Goal: Task Accomplishment & Management: Manage account settings

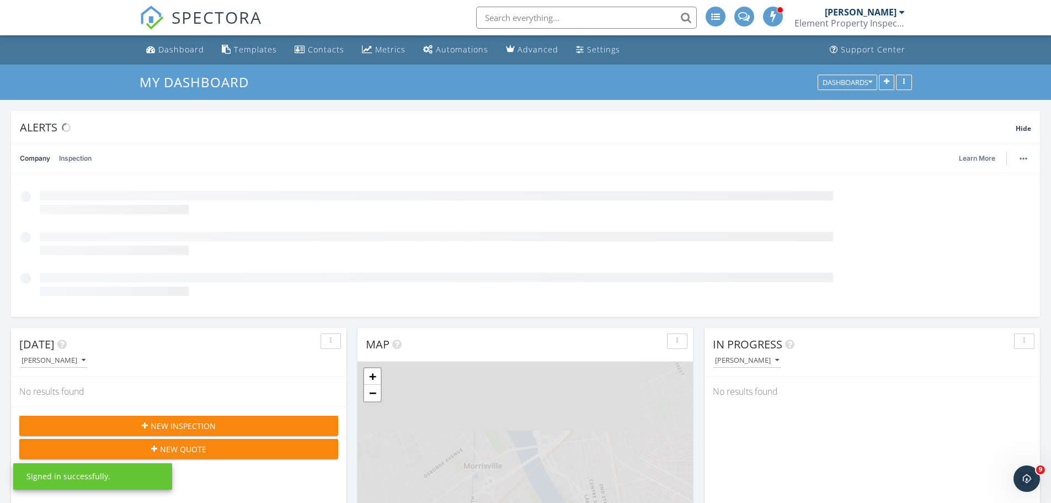
scroll to position [237, 335]
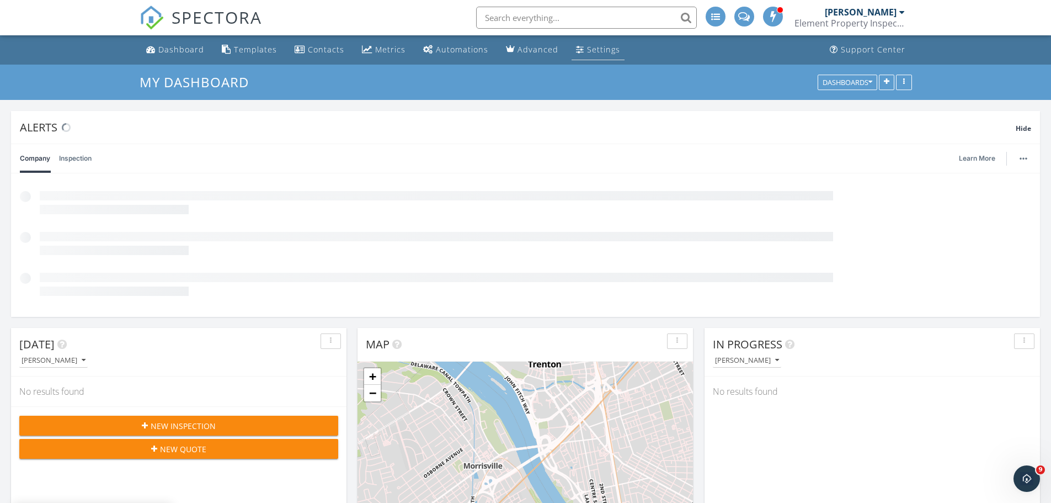
click at [587, 45] on div "Settings" at bounding box center [603, 49] width 33 height 10
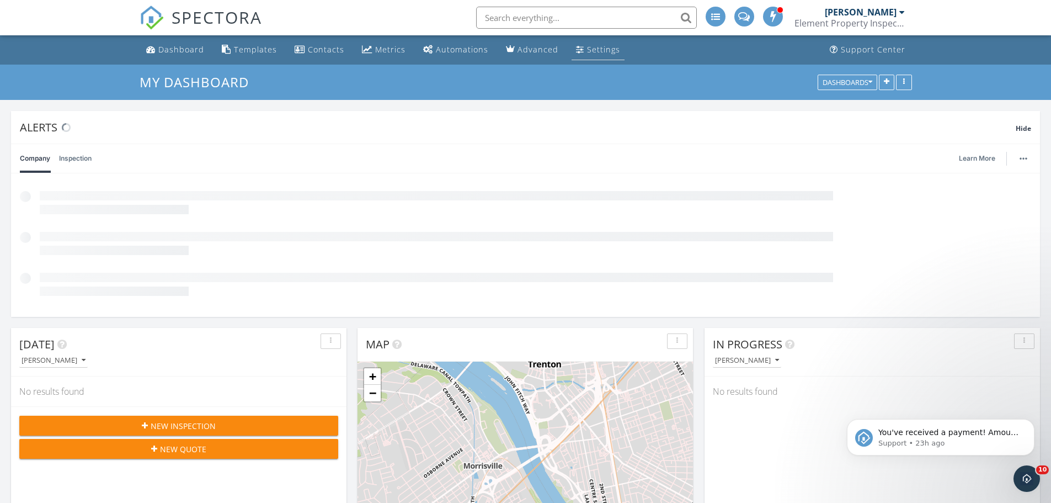
scroll to position [0, 0]
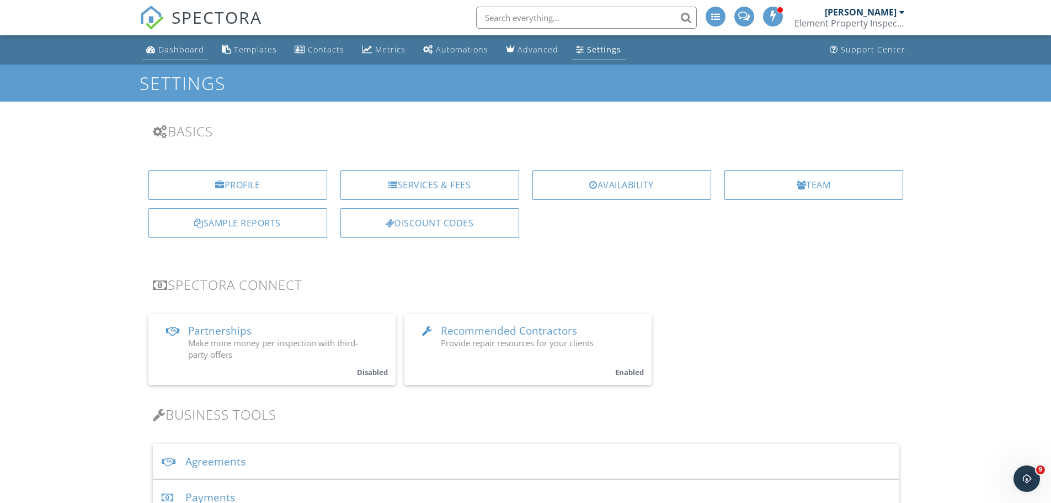
click at [149, 48] on div "Dashboard" at bounding box center [150, 49] width 9 height 9
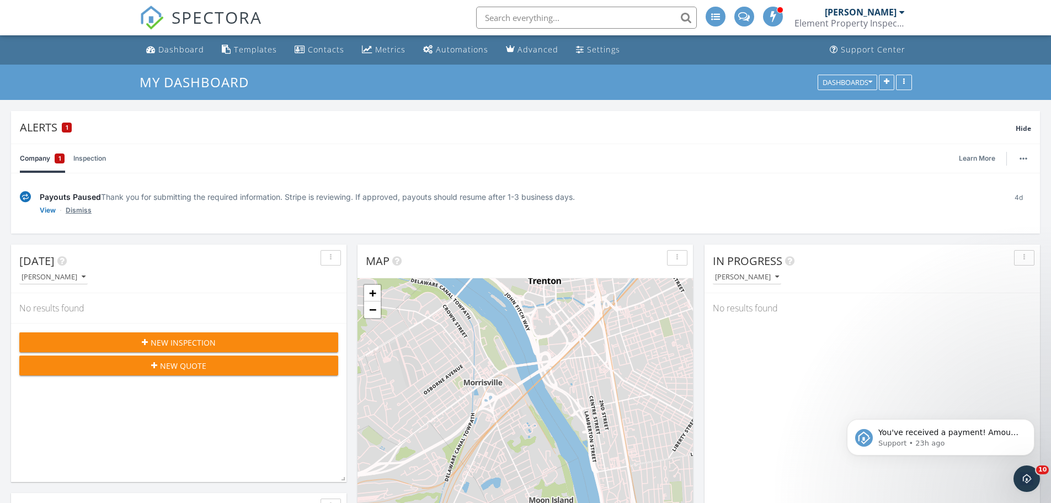
click at [73, 211] on link "Dismiss" at bounding box center [79, 210] width 26 height 11
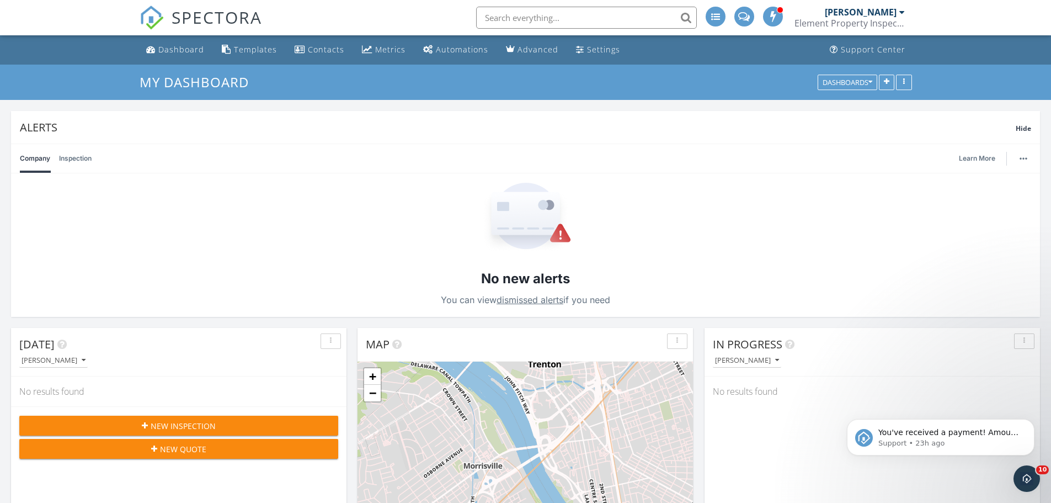
click at [93, 158] on div "Company Inspection Learn More" at bounding box center [525, 158] width 1011 height 29
click at [83, 163] on link "Inspection" at bounding box center [75, 158] width 33 height 29
click at [47, 165] on link "Company" at bounding box center [35, 158] width 30 height 29
click at [589, 45] on div "Settings" at bounding box center [603, 49] width 33 height 10
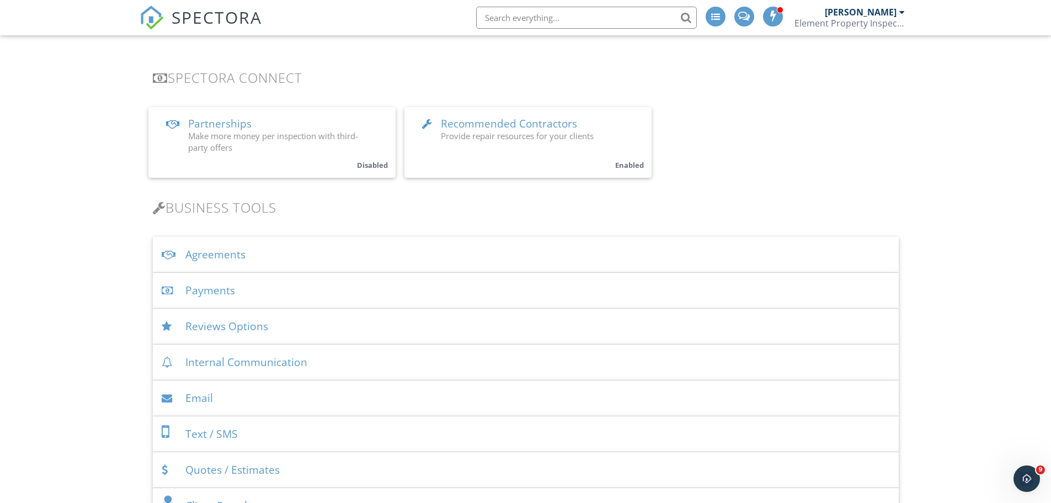
scroll to position [221, 0]
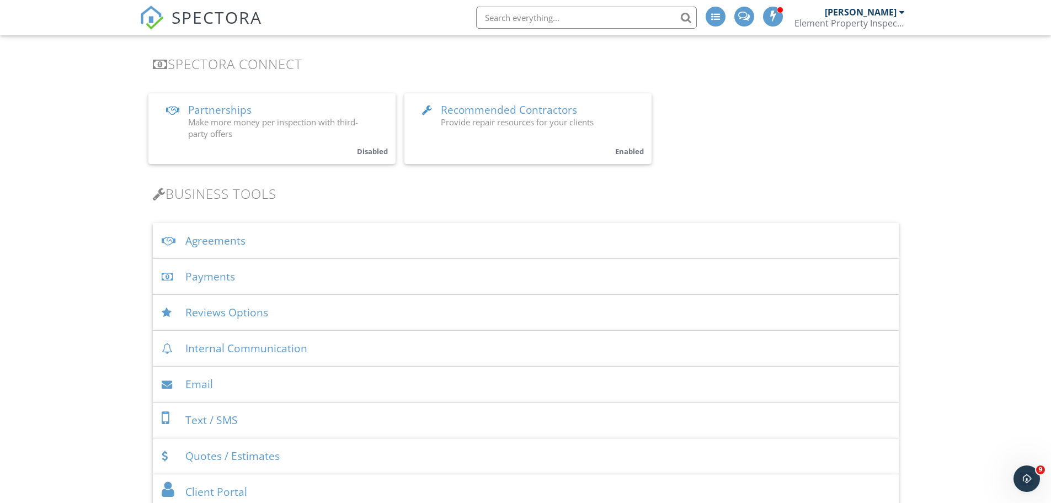
click at [336, 280] on div "Payments" at bounding box center [526, 277] width 746 height 36
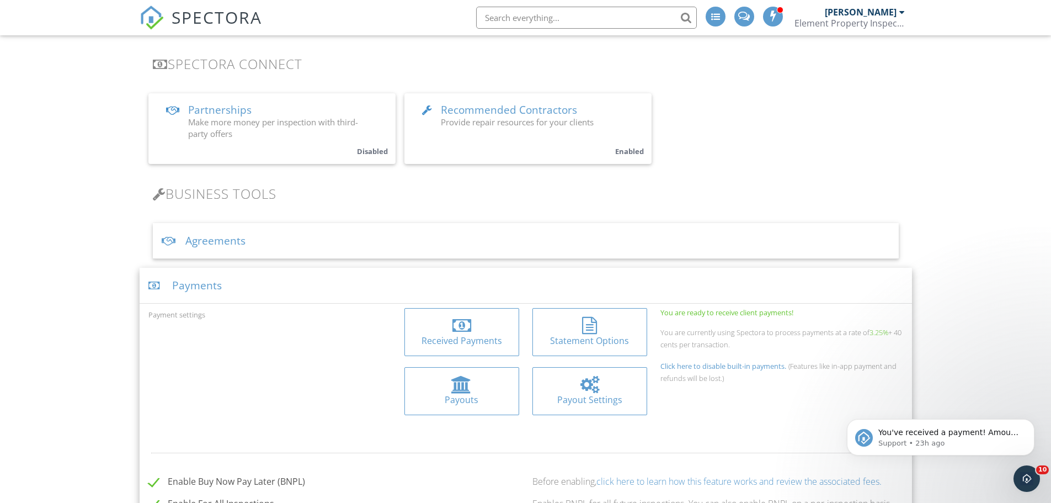
click at [475, 346] on div "Received Payments" at bounding box center [461, 340] width 97 height 12
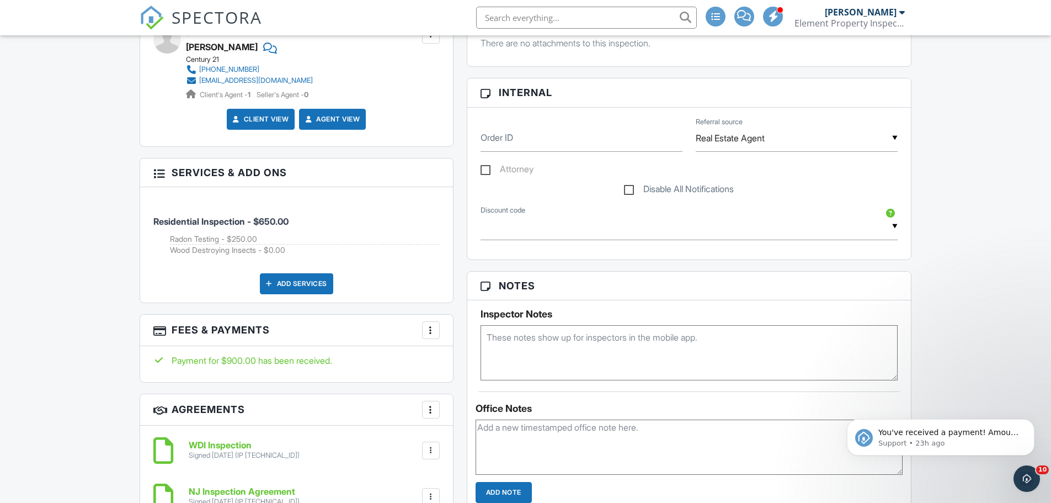
click at [433, 331] on div at bounding box center [430, 329] width 11 height 11
click at [947, 443] on p "Support • 23h ago" at bounding box center [949, 443] width 142 height 10
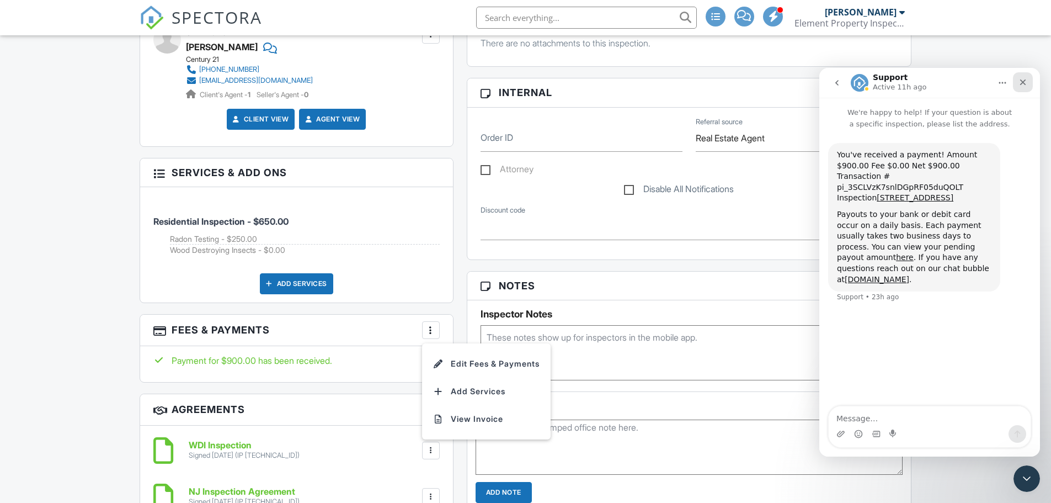
click at [1019, 85] on icon "Close" at bounding box center [1022, 82] width 9 height 9
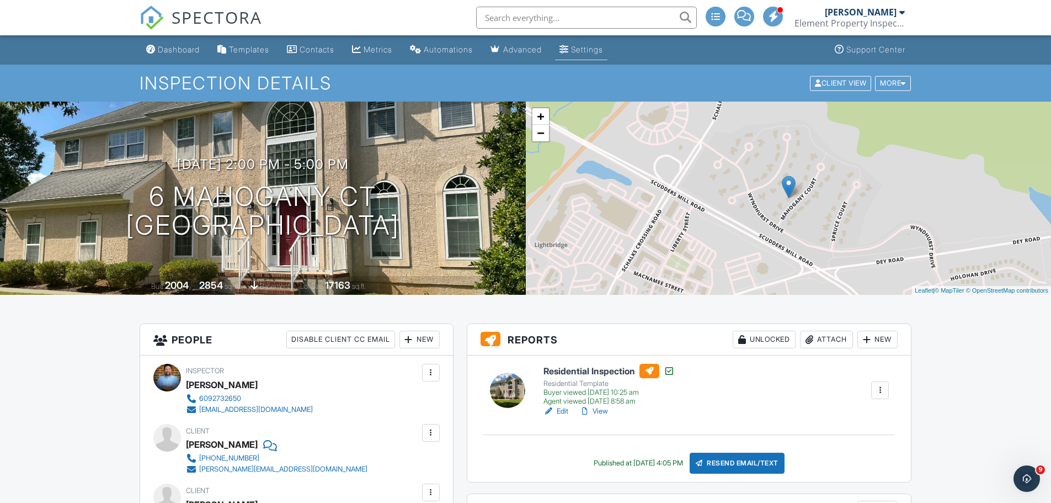
click at [606, 54] on link "Settings" at bounding box center [581, 50] width 52 height 20
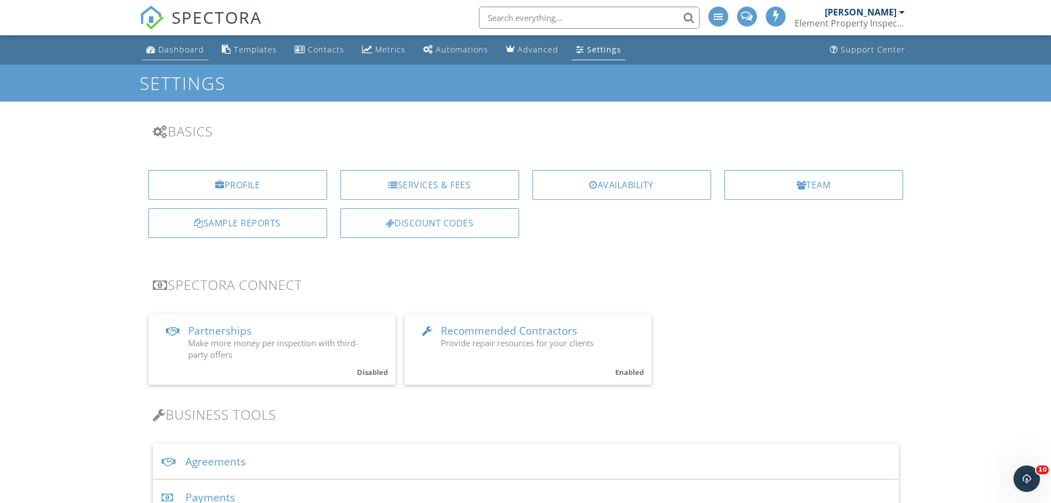
click at [174, 44] on div "Dashboard" at bounding box center [181, 49] width 46 height 10
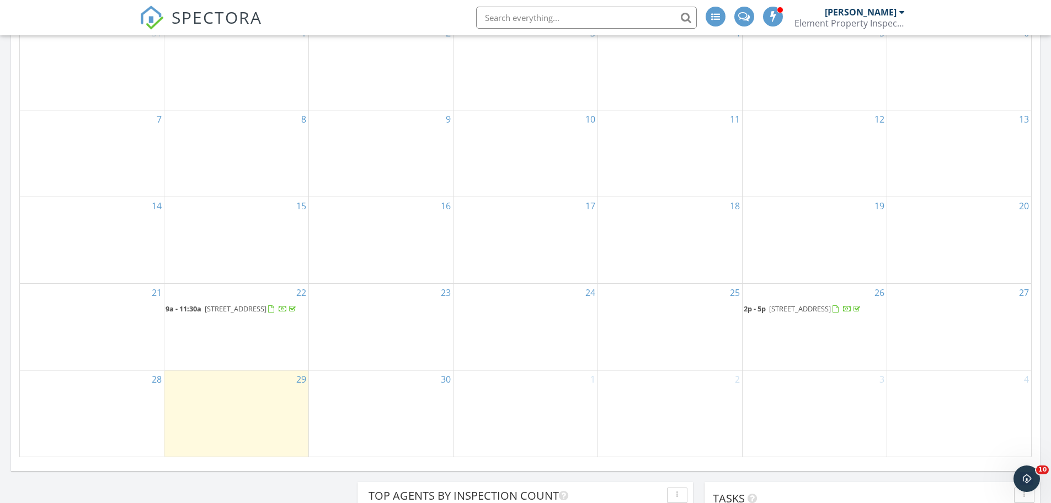
scroll to position [827, 0]
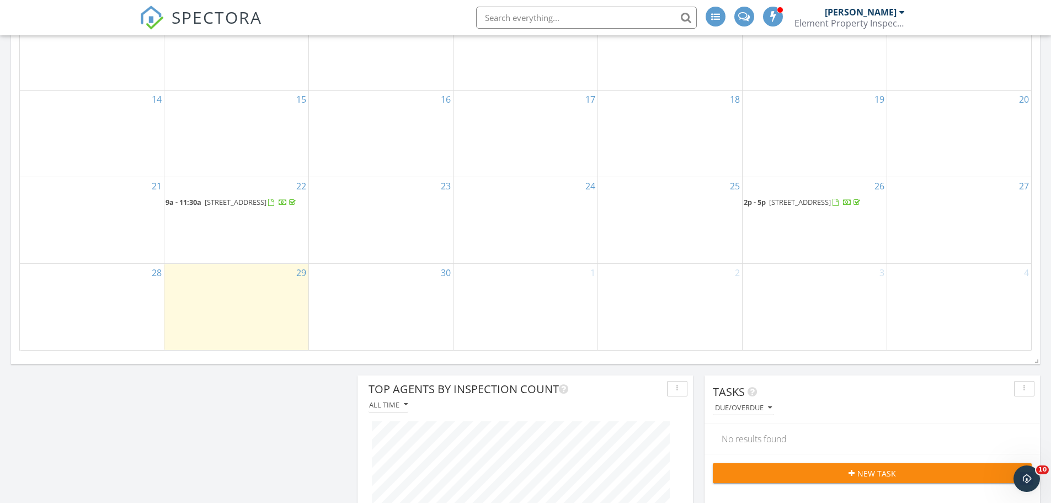
click at [798, 197] on span "[STREET_ADDRESS]" at bounding box center [800, 202] width 62 height 10
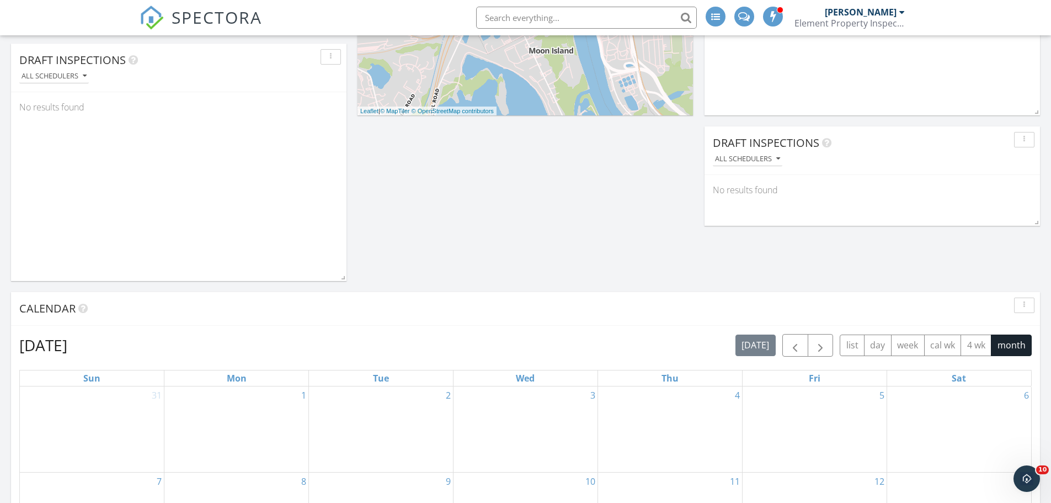
scroll to position [276, 0]
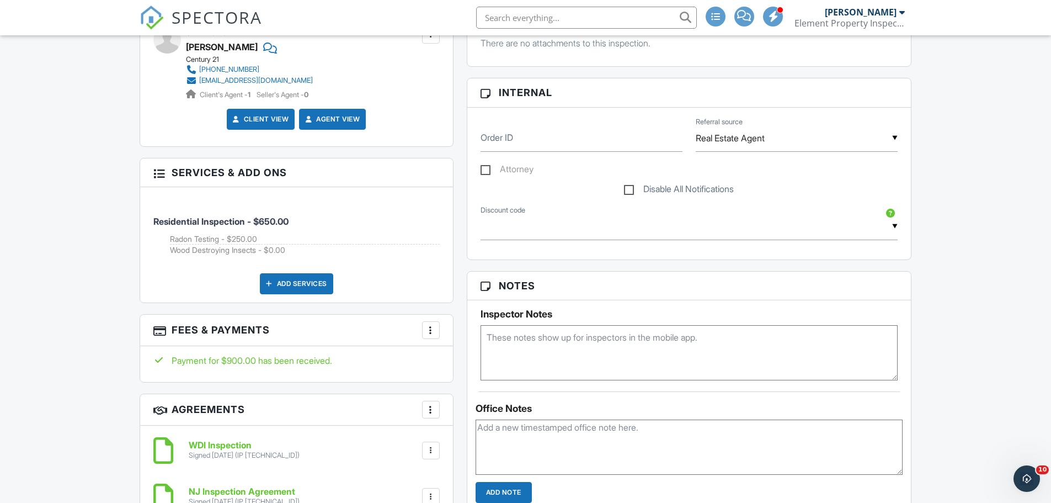
click at [432, 330] on div at bounding box center [430, 329] width 11 height 11
click at [458, 364] on li "Edit Fees & Payments" at bounding box center [486, 364] width 115 height 28
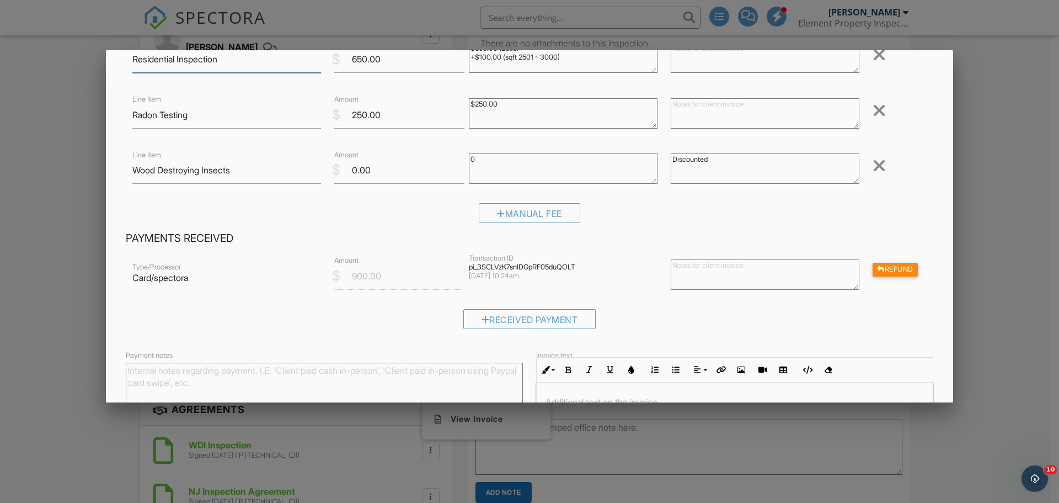
scroll to position [206, 0]
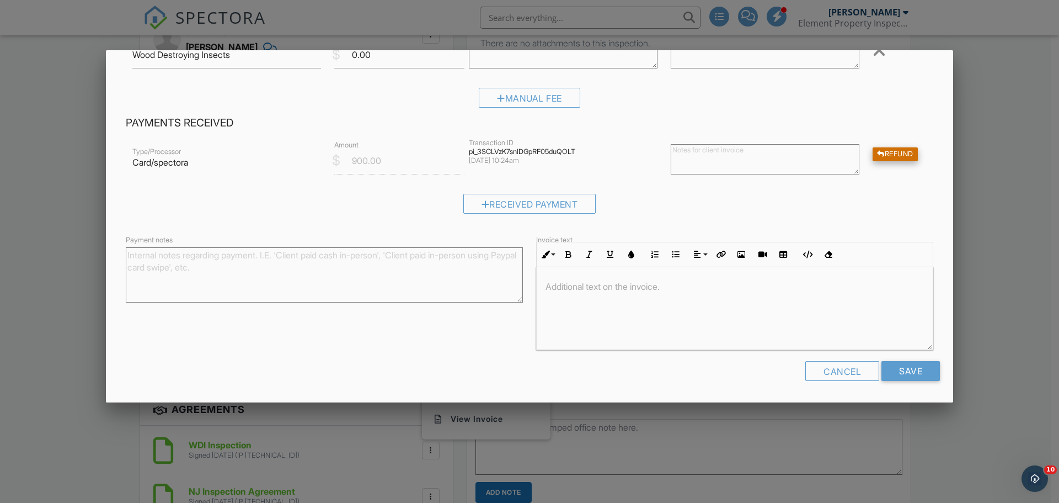
click at [888, 153] on div "Refund" at bounding box center [895, 154] width 45 height 14
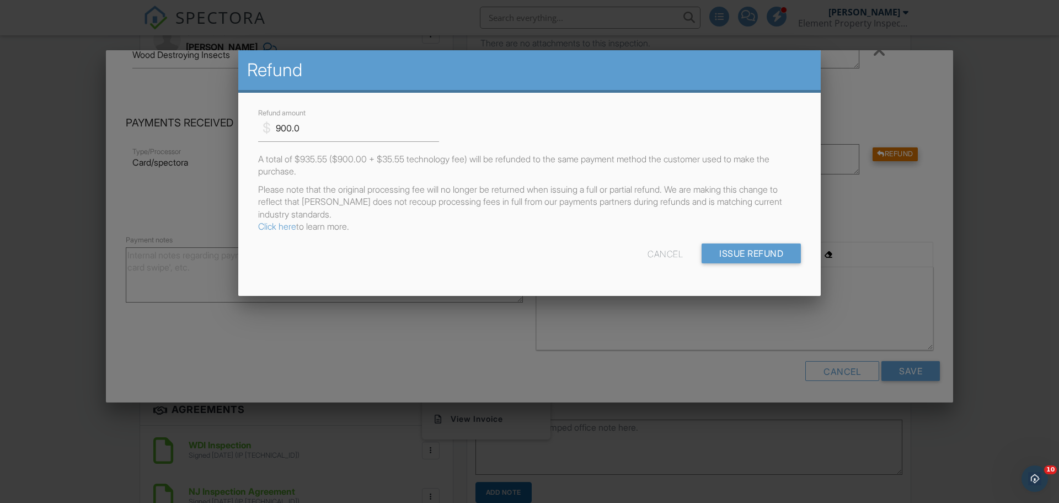
scroll to position [0, 0]
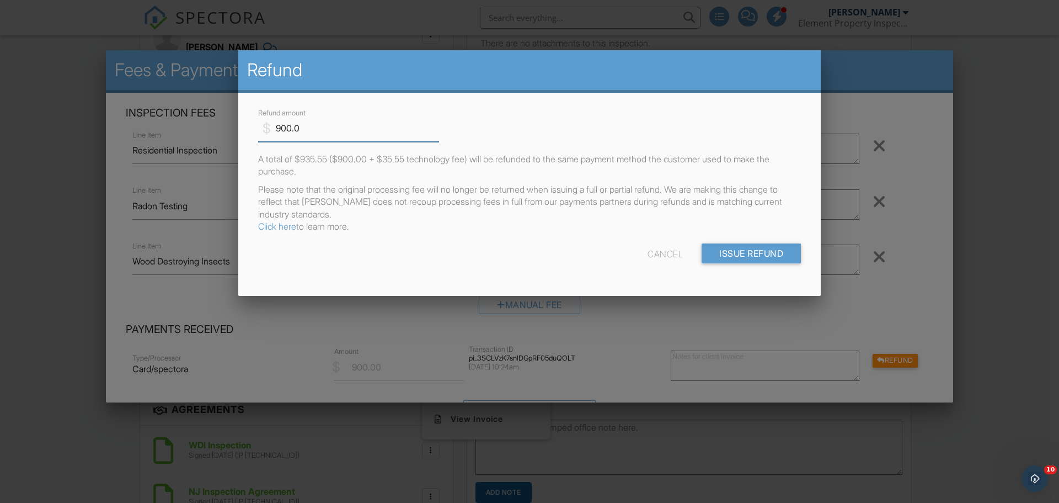
drag, startPoint x: 326, startPoint y: 129, endPoint x: 227, endPoint y: 135, distance: 98.9
type input "25.00"
click at [275, 227] on link "Click here" at bounding box center [277, 226] width 38 height 11
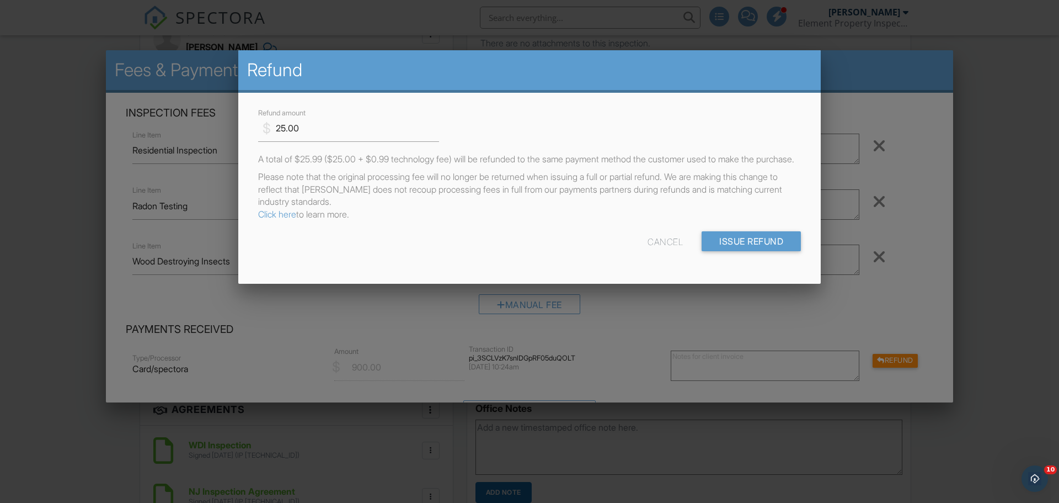
click at [660, 251] on div "Cancel" at bounding box center [665, 241] width 35 height 20
click at [661, 251] on div "Cancel" at bounding box center [665, 241] width 35 height 20
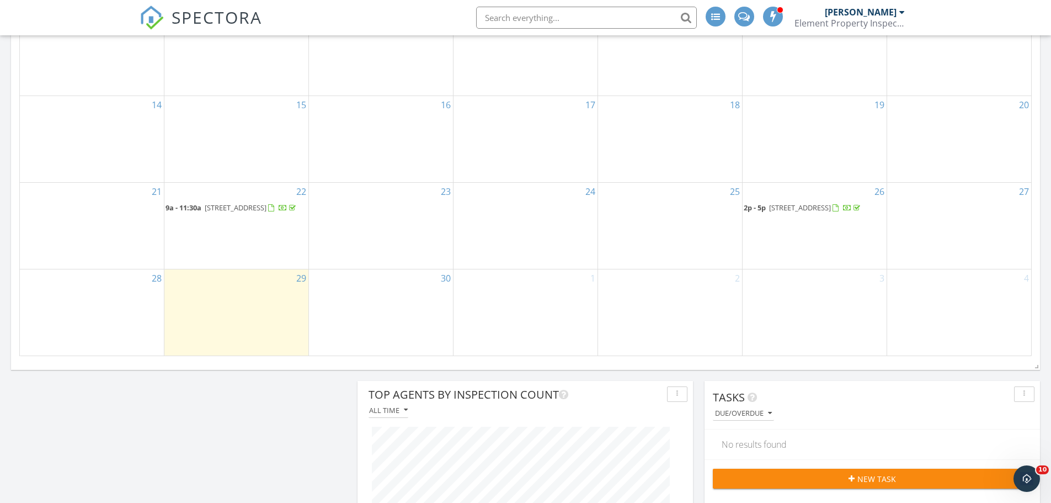
scroll to position [827, 0]
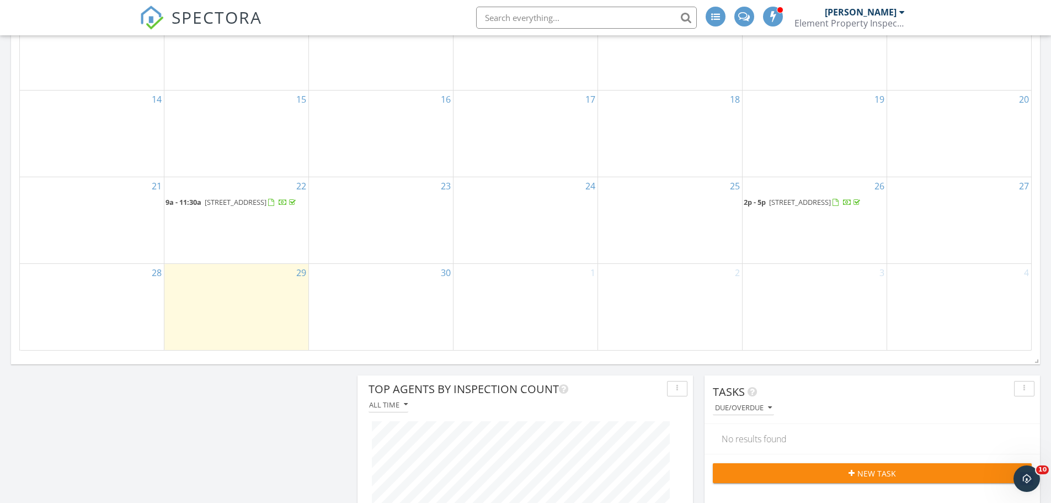
click at [792, 205] on span "[STREET_ADDRESS]" at bounding box center [800, 202] width 62 height 10
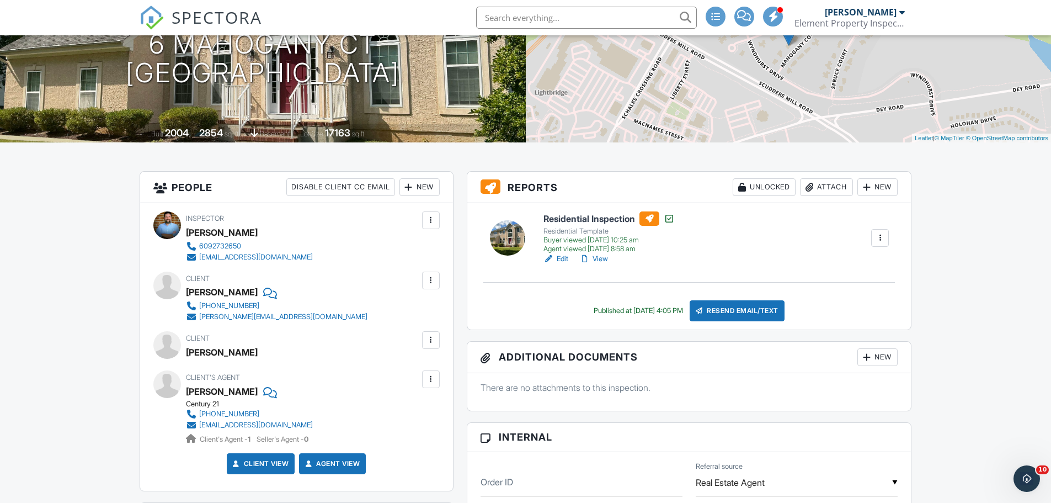
scroll to position [165, 0]
